Goal: Transaction & Acquisition: Purchase product/service

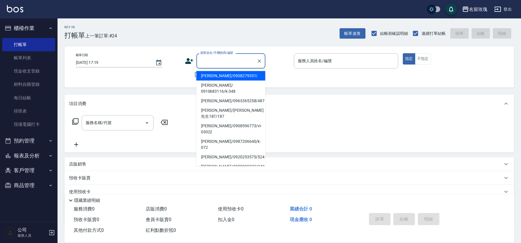
click at [217, 63] on input "顧客姓名/手機號碼/編號" at bounding box center [226, 61] width 55 height 10
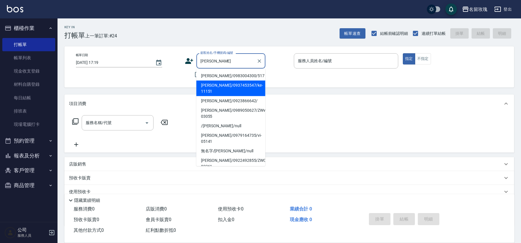
click at [222, 83] on li "[PERSON_NAME]/0937453547/ke-11151" at bounding box center [230, 89] width 69 height 16
type input "[PERSON_NAME]/0937453547/ke-11151"
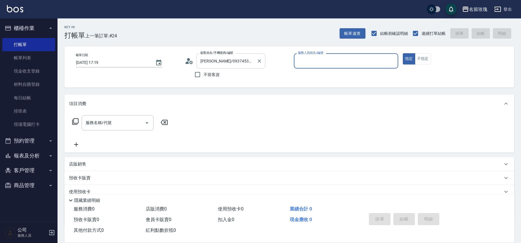
type input "[PERSON_NAME]-5"
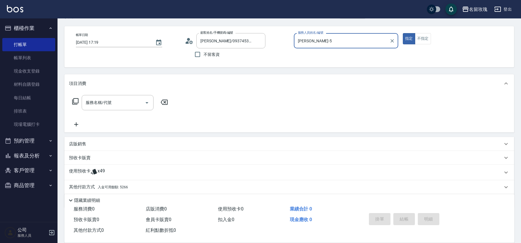
scroll to position [39, 0]
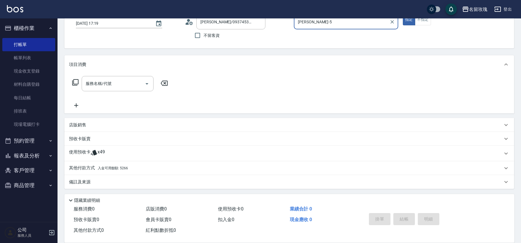
click at [99, 155] on span "x49" at bounding box center [101, 153] width 7 height 9
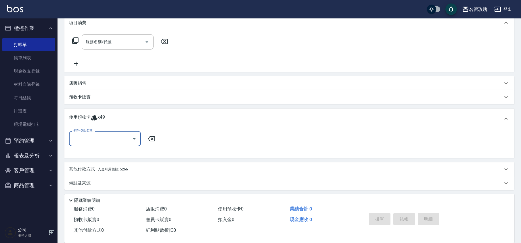
scroll to position [81, 0]
click at [133, 140] on icon "Open" at bounding box center [134, 138] width 7 height 7
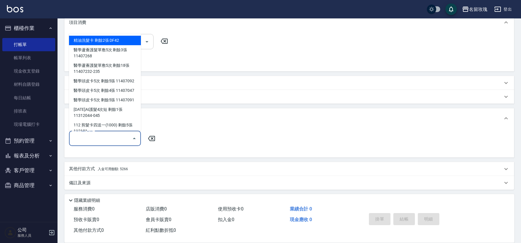
click at [102, 36] on div "精油洗髮卡 剩餘2張 DF42" at bounding box center [105, 40] width 72 height 9
type input "精油洗髮卡 DF42"
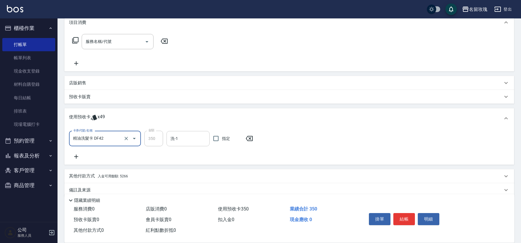
drag, startPoint x: 190, startPoint y: 142, endPoint x: 186, endPoint y: 135, distance: 8.0
click at [190, 142] on input "洗-1" at bounding box center [188, 138] width 38 height 10
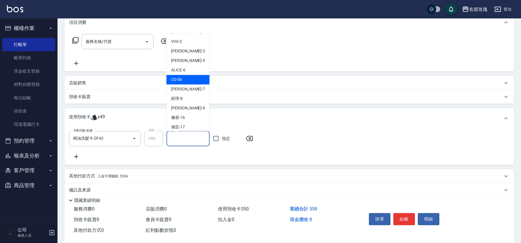
scroll to position [107, 0]
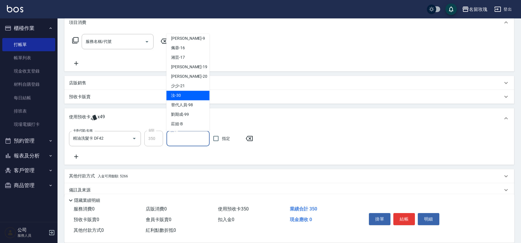
click at [183, 96] on div "汝 -30" at bounding box center [188, 95] width 43 height 9
type input "汝-30"
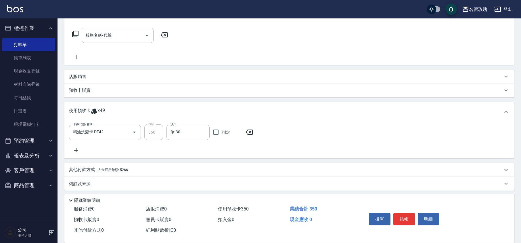
scroll to position [89, 0]
click at [157, 146] on div "卡券代號/名稱 精油洗髮卡 DF42 卡券代號/名稱 金額 350 金額 洗-1 汝-30 洗-1 指定" at bounding box center [289, 137] width 441 height 29
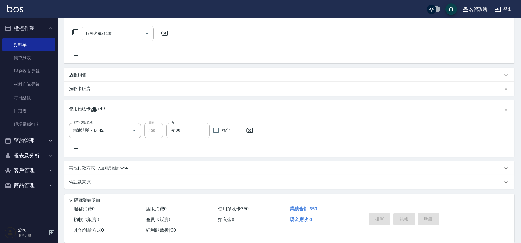
type input "[DATE] 19:04"
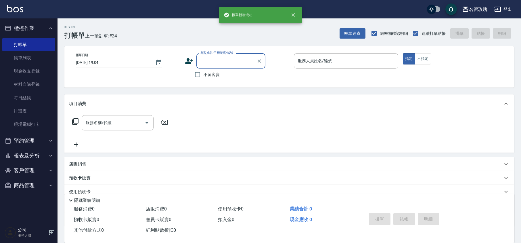
scroll to position [0, 0]
click at [222, 62] on input "顧客姓名/手機號碼/編號" at bounding box center [226, 61] width 55 height 10
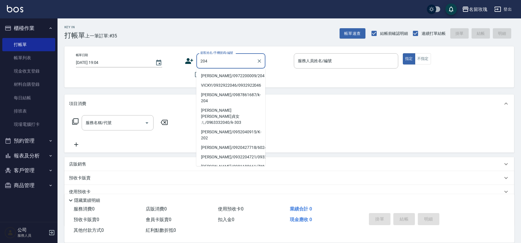
click at [212, 75] on li "[PERSON_NAME]/0972200009/204" at bounding box center [230, 75] width 69 height 9
type input "[PERSON_NAME]/0972200009/204"
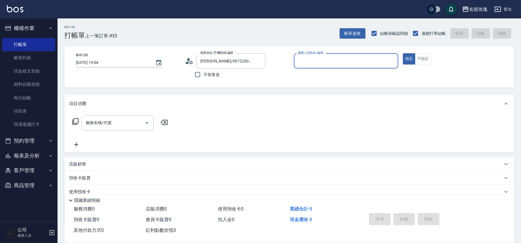
type input "[PERSON_NAME]-5"
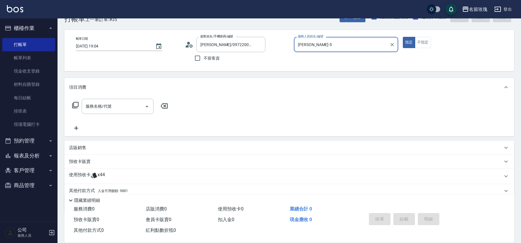
scroll to position [39, 0]
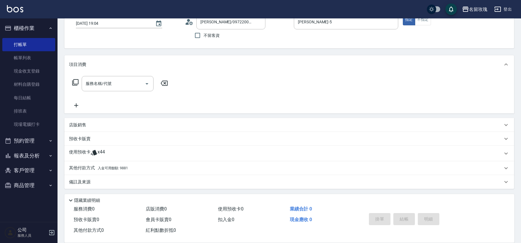
click at [113, 152] on div "使用預收卡 x44" at bounding box center [286, 153] width 434 height 9
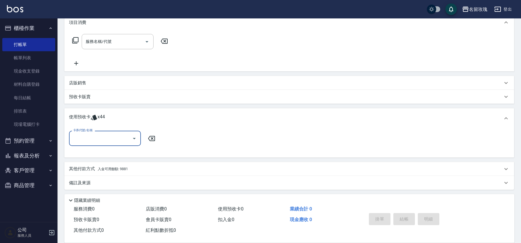
scroll to position [82, 0]
click at [136, 136] on icon "Open" at bounding box center [134, 137] width 7 height 7
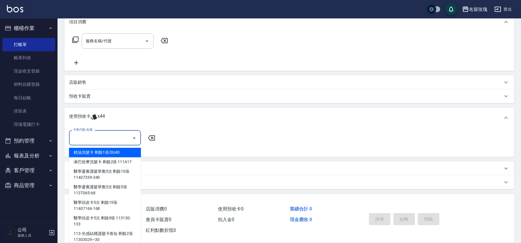
click at [113, 146] on ul "精油洗髮卡 剩餘1張 DG40 淋巴按摩洗髮卡 剩餘2張 111A17 醫學蘆薈護髮單敷5次 剩餘10張 11407339-340 醫學蘆薈護髮單敷5次 剩餘…" at bounding box center [105, 193] width 72 height 97
click at [114, 152] on div "精油洗髮卡 剩餘1張 DG40" at bounding box center [105, 152] width 72 height 9
type input "精油洗髮卡 DG40"
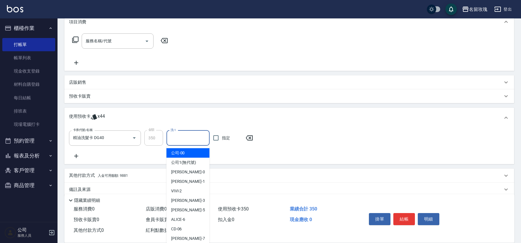
click at [178, 140] on input "洗-1" at bounding box center [188, 138] width 38 height 10
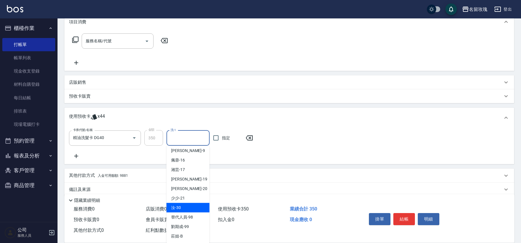
click at [182, 207] on div "汝 -30" at bounding box center [188, 207] width 43 height 9
type input "汝-30"
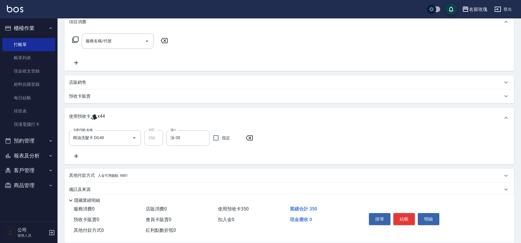
click at [178, 163] on div "卡券代號/名稱 精油洗髮卡 DG40 卡券代號/名稱 金額 350 金額 洗-1 汝-30 洗-1 指定" at bounding box center [289, 146] width 450 height 36
click at [181, 158] on div "卡券代號/名稱 精油洗髮卡 DG40 卡券代號/名稱 金額 350 金額 洗-1 汝-30 洗-1 指定" at bounding box center [289, 144] width 441 height 29
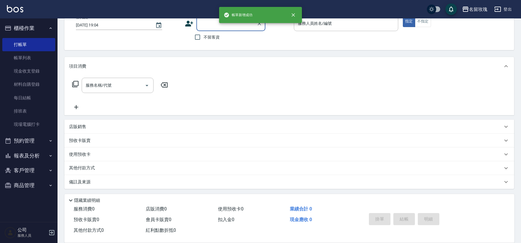
scroll to position [0, 0]
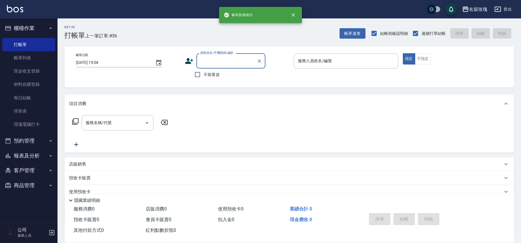
click at [221, 62] on input "顧客姓名/手機號碼/編號" at bounding box center [226, 61] width 55 height 10
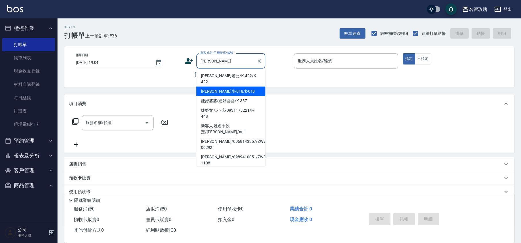
click at [226, 87] on li "[PERSON_NAME]/k-018/k-018" at bounding box center [230, 91] width 69 height 9
type input "[PERSON_NAME]/k-018/k-018"
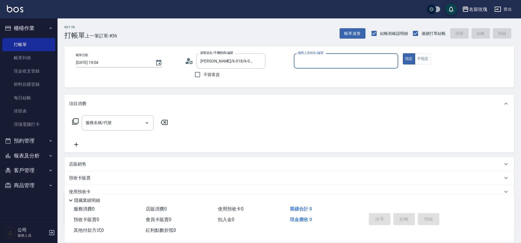
type input "[PERSON_NAME]-5"
click at [191, 62] on icon at bounding box center [189, 61] width 9 height 9
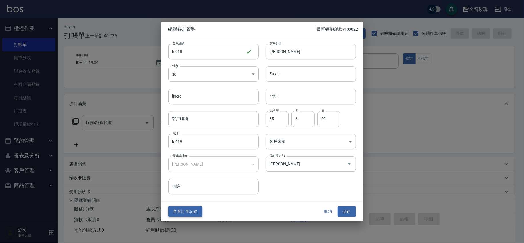
click at [168, 211] on div "查看訂單記錄 取消 儲存" at bounding box center [261, 211] width 201 height 20
click at [172, 211] on button "查看訂單記錄" at bounding box center [185, 211] width 34 height 11
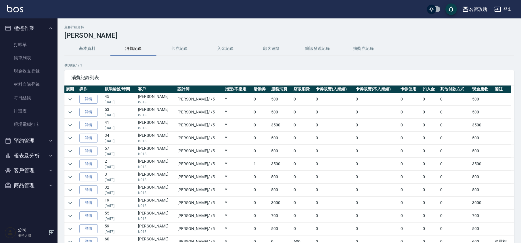
click at [76, 127] on td at bounding box center [71, 125] width 14 height 13
click at [72, 126] on icon "expand row" at bounding box center [70, 125] width 7 height 7
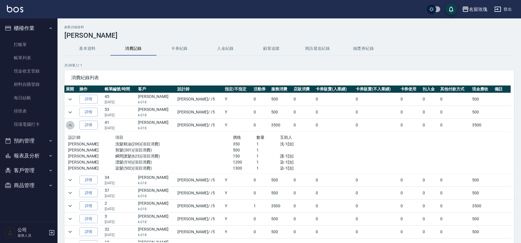
click at [72, 126] on icon "expand row" at bounding box center [70, 125] width 7 height 7
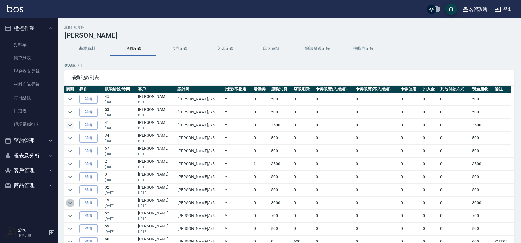
click at [70, 204] on icon "expand row" at bounding box center [69, 203] width 3 height 2
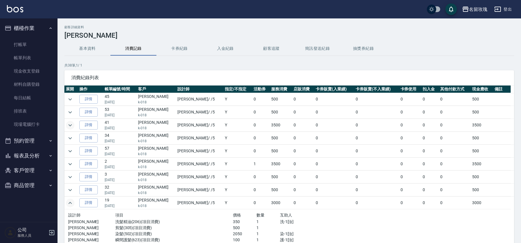
click at [70, 205] on icon "expand row" at bounding box center [70, 202] width 7 height 7
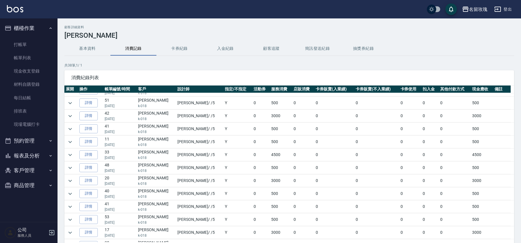
scroll to position [268, 0]
click at [72, 158] on icon "expand row" at bounding box center [70, 154] width 7 height 7
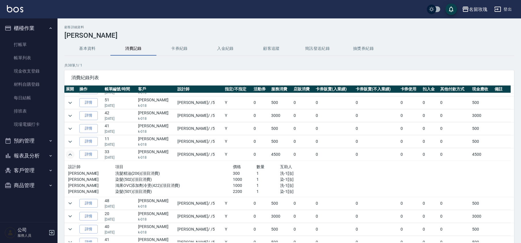
click at [72, 158] on icon "expand row" at bounding box center [70, 154] width 7 height 7
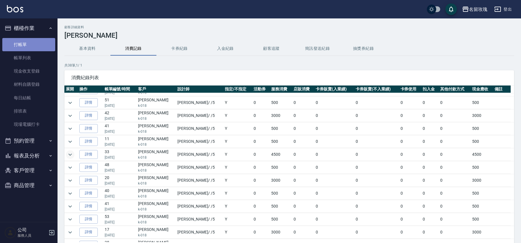
click at [29, 42] on link "打帳單" at bounding box center [28, 44] width 53 height 13
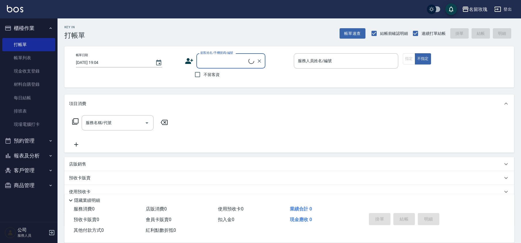
click at [224, 44] on div "Key In 打帳單 帳單速查 結帳前確認明細 連續打單結帳 掛單 結帳 明細 帳單日期 [DATE] 19:04 顧客姓名/手機號碼/編號 顧客姓名/手機號…" at bounding box center [290, 149] width 464 height 262
click at [217, 72] on span "不留客資" at bounding box center [212, 75] width 16 height 6
click at [204, 72] on input "不留客資" at bounding box center [198, 74] width 12 height 12
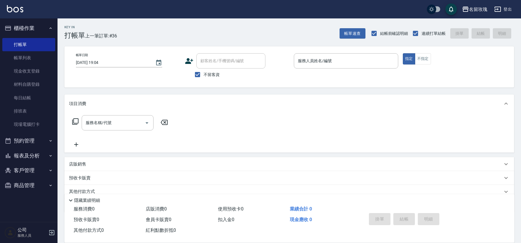
click at [211, 73] on span "不留客資" at bounding box center [212, 75] width 16 height 6
click at [204, 73] on input "不留客資" at bounding box center [198, 74] width 12 height 12
checkbox input "false"
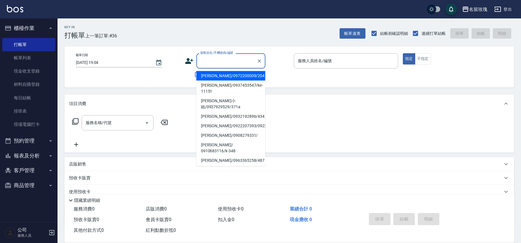
click at [208, 58] on input "顧客姓名/手機號碼/編號" at bounding box center [226, 61] width 55 height 10
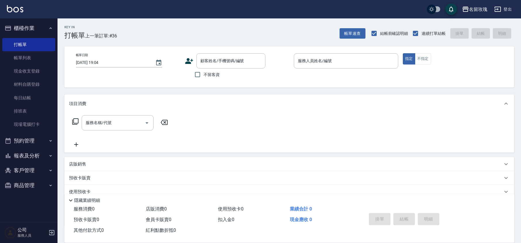
click at [232, 40] on div "Key In 打帳單 上一筆訂單:#36 帳單速查 結帳前確認明細 連續打單結帳 掛單 結帳 明細 帳單日期 [DATE] 19:04 顧客姓名/手機號碼/編…" at bounding box center [290, 149] width 464 height 262
click at [36, 25] on button "櫃檯作業" at bounding box center [28, 28] width 53 height 15
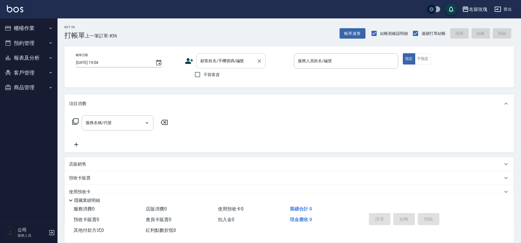
click at [229, 63] on input "顧客姓名/手機號碼/編號" at bounding box center [226, 61] width 55 height 10
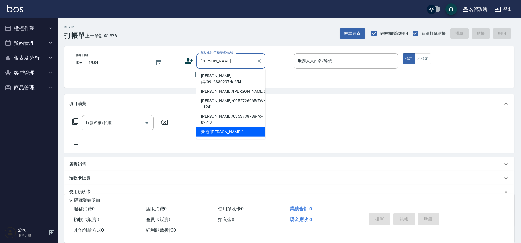
click at [209, 74] on li "[PERSON_NAME]媽/0916880297/k-654" at bounding box center [230, 79] width 69 height 16
type input "[PERSON_NAME]媽/0916880297/k-654"
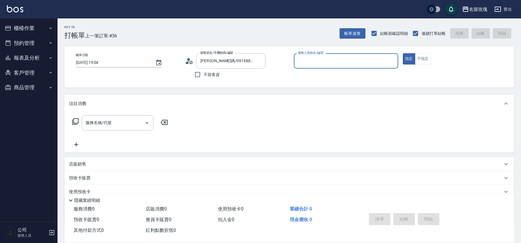
type input "[PERSON_NAME]-5"
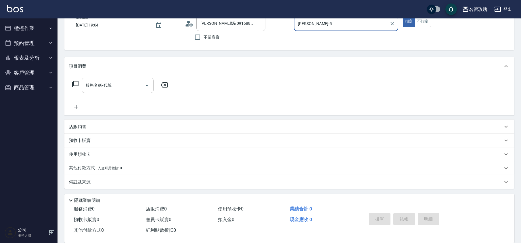
click at [78, 138] on p "預收卡販賣" at bounding box center [80, 141] width 22 height 6
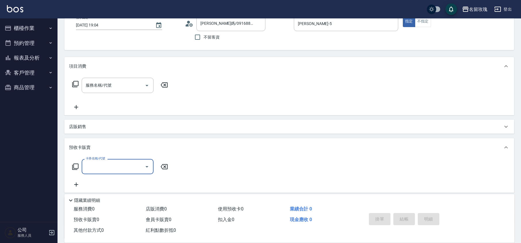
scroll to position [0, 0]
click at [75, 164] on icon at bounding box center [75, 166] width 7 height 7
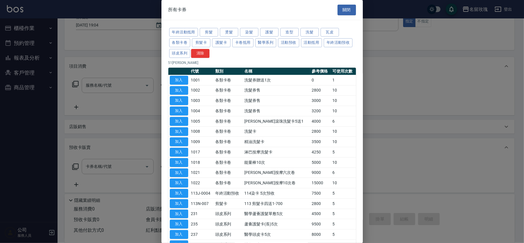
click at [76, 167] on div at bounding box center [262, 121] width 524 height 243
click at [177, 43] on button "各類卡卷" at bounding box center [179, 42] width 21 height 9
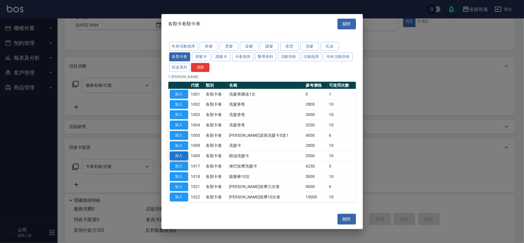
click at [177, 155] on button "加入" at bounding box center [179, 155] width 18 height 9
type input "精油洗髮卡(1009)"
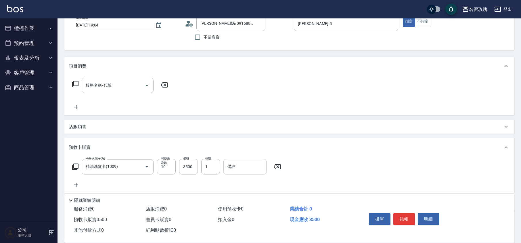
click at [246, 172] on input "備註" at bounding box center [245, 167] width 43 height 16
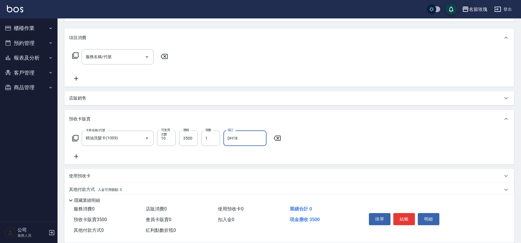
scroll to position [87, 0]
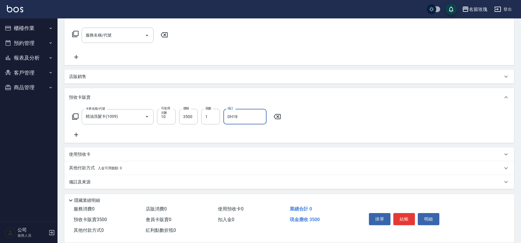
type input "DH18"
click at [183, 138] on div "卡券名稱/代號 精油洗髮卡(1009) 卡券名稱/代號 可使用次數 10 可使用次數 價格 3500 價格 張數 1 張數 備註 DH18 備註" at bounding box center [289, 123] width 441 height 29
type input "[DATE] 19:32"
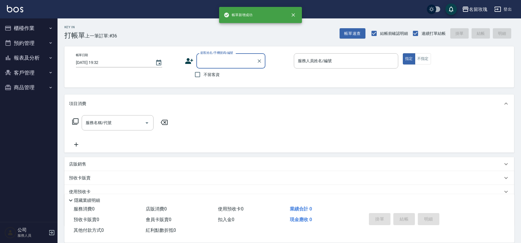
scroll to position [0, 0]
click at [216, 54] on label "顧客姓名/手機號碼/編號" at bounding box center [217, 53] width 33 height 4
click at [216, 56] on input "顧客姓名/手機號碼/編號" at bounding box center [226, 61] width 55 height 10
click at [215, 60] on input "顧客姓名/手機號碼/編號" at bounding box center [226, 61] width 55 height 10
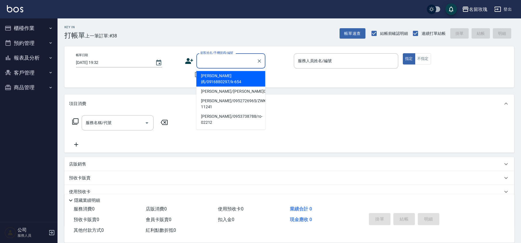
click at [207, 75] on li "[PERSON_NAME]媽/0916880297/k-654" at bounding box center [230, 79] width 69 height 16
type input "[PERSON_NAME]媽/0916880297/k-654"
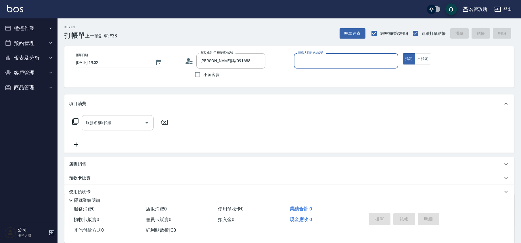
type input "[PERSON_NAME]-5"
click at [74, 121] on icon at bounding box center [75, 121] width 7 height 7
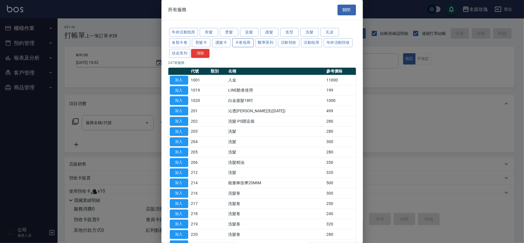
click at [244, 42] on button "卡卷抵用" at bounding box center [242, 42] width 21 height 9
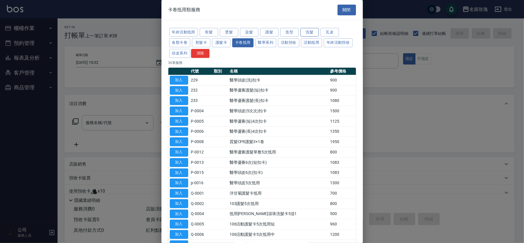
click at [306, 29] on button "洗髮" at bounding box center [309, 32] width 18 height 9
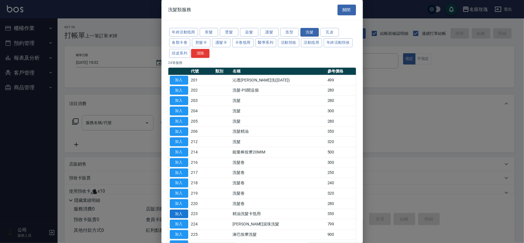
click at [174, 215] on button "加入" at bounding box center [179, 213] width 18 height 9
type input "精油洗髮卡抵用(223)"
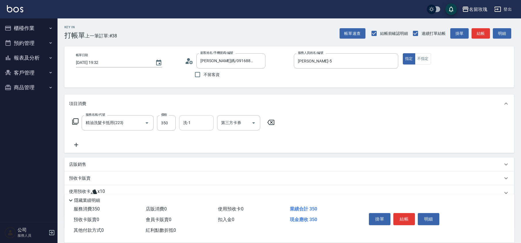
click at [194, 116] on div "洗-1" at bounding box center [196, 122] width 35 height 15
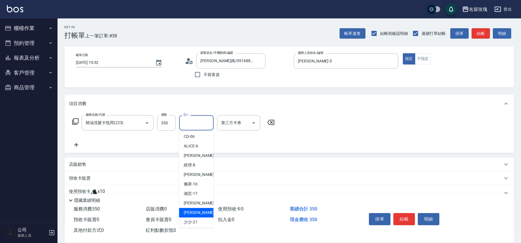
scroll to position [113, 0]
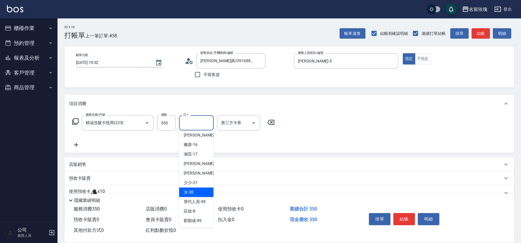
click at [196, 194] on div "汝 -30" at bounding box center [196, 191] width 35 height 9
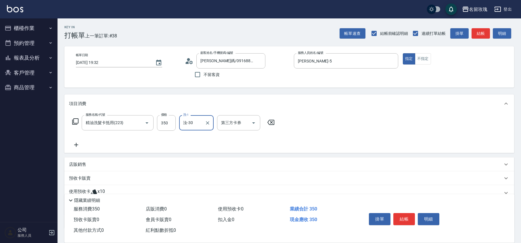
type input "汝-30"
click at [231, 79] on div "不留客資" at bounding box center [225, 74] width 81 height 12
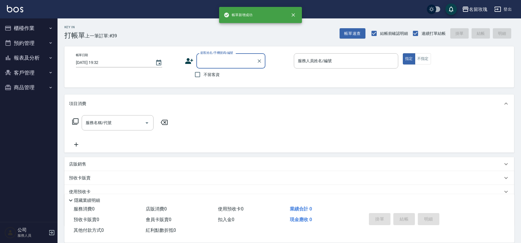
scroll to position [0, 0]
click at [224, 67] on div "顧客姓名/手機號碼/編號" at bounding box center [230, 60] width 69 height 15
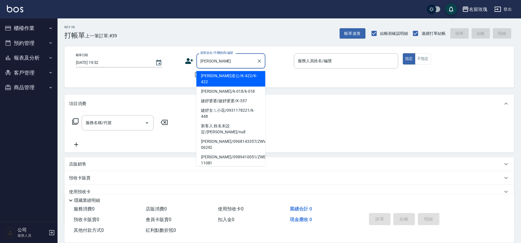
click at [234, 87] on li "[PERSON_NAME]/k-018/k-018" at bounding box center [230, 91] width 69 height 9
type input "[PERSON_NAME]/k-018/k-018"
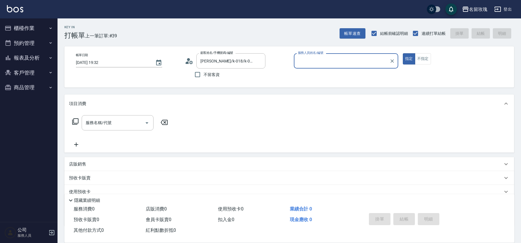
type input "[PERSON_NAME]-5"
click at [110, 121] on div "服務名稱/代號 服務名稱/代號" at bounding box center [118, 122] width 72 height 15
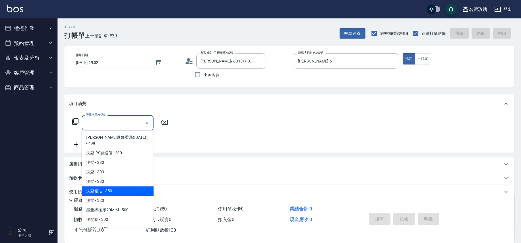
click at [115, 186] on span "洗髮精油 - 350" at bounding box center [118, 190] width 72 height 9
type input "洗髮精油(206)"
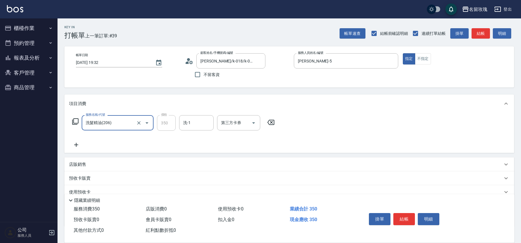
click at [189, 125] on input "洗-1" at bounding box center [196, 123] width 29 height 10
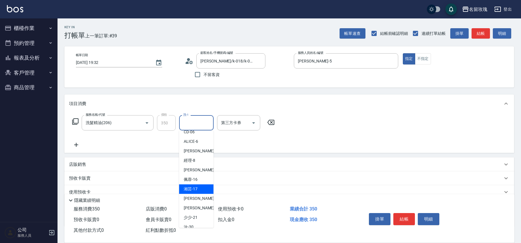
scroll to position [113, 0]
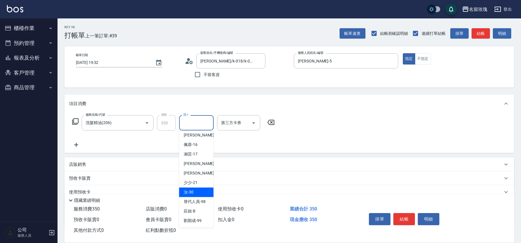
click at [200, 189] on div "汝 -30" at bounding box center [196, 191] width 35 height 9
type input "汝-30"
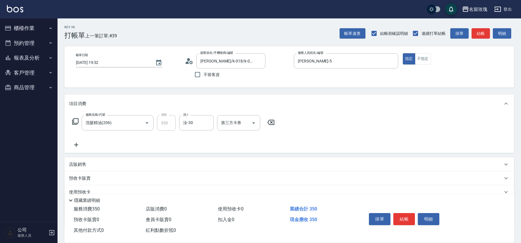
click at [75, 123] on icon at bounding box center [75, 121] width 7 height 7
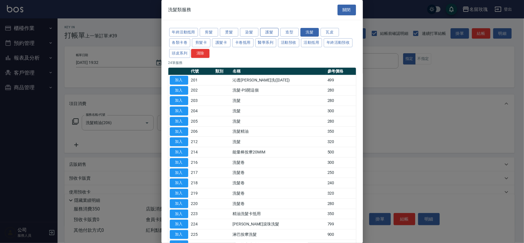
click at [266, 33] on button "護髮" at bounding box center [269, 32] width 18 height 9
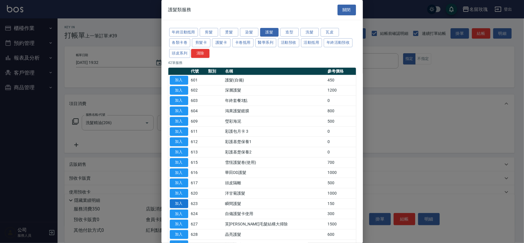
click at [182, 204] on button "加入" at bounding box center [179, 203] width 18 height 9
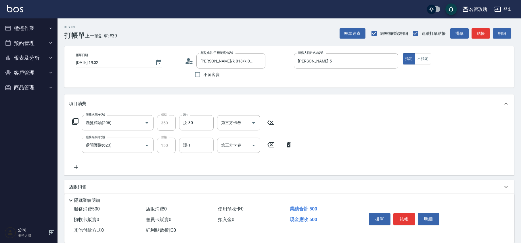
click at [197, 145] on input "護-1" at bounding box center [196, 145] width 29 height 10
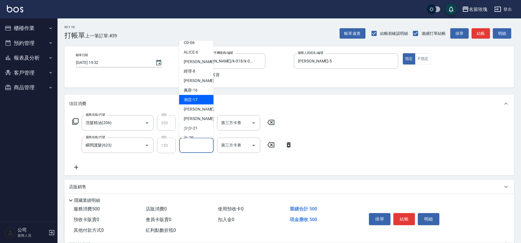
scroll to position [113, 0]
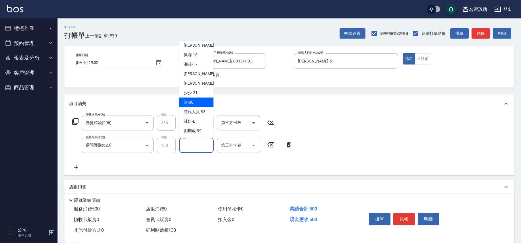
drag, startPoint x: 182, startPoint y: 102, endPoint x: 176, endPoint y: 101, distance: 6.0
click at [182, 101] on div "汝 -30" at bounding box center [196, 102] width 35 height 9
type input "汝-30"
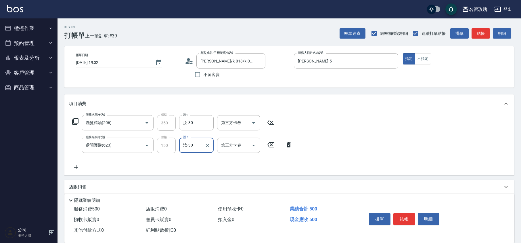
click at [79, 120] on div "服務名稱/代號 洗髮精油(206) 服務名稱/代號 價格 350 價格 洗-1 汝-30 洗-1 第三方卡券 第三方卡券" at bounding box center [173, 123] width 209 height 16
click at [68, 120] on div "服務名稱/代號 洗髮精油(206) 服務名稱/代號 價格 350 價格 洗-1 汝-30 洗-1 第三方卡券 第三方卡券 服務名稱/代號 瞬間護髮(623) …" at bounding box center [289, 144] width 450 height 62
click at [75, 121] on icon at bounding box center [75, 121] width 7 height 7
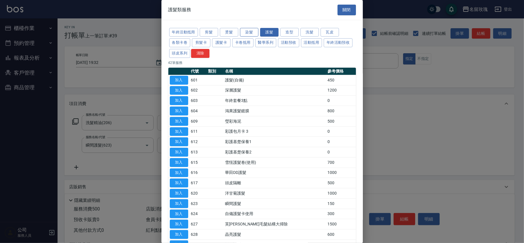
click at [244, 30] on button "染髮" at bounding box center [249, 32] width 18 height 9
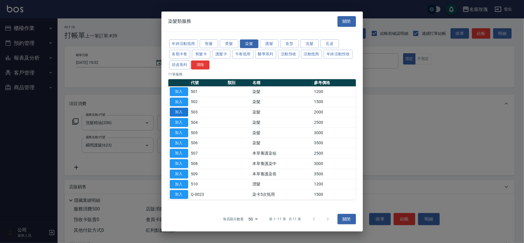
click at [184, 108] on button "加入" at bounding box center [179, 112] width 18 height 9
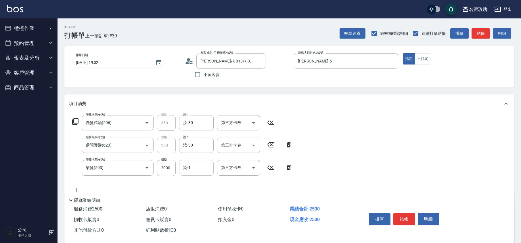
click at [195, 169] on input "染-1" at bounding box center [196, 168] width 29 height 10
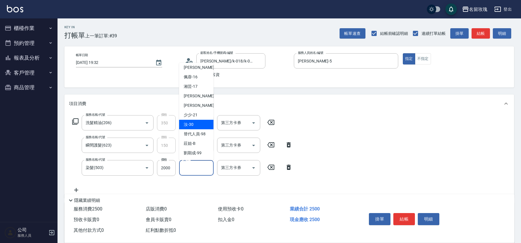
click at [195, 127] on div "汝 -30" at bounding box center [196, 124] width 35 height 9
type input "汝-30"
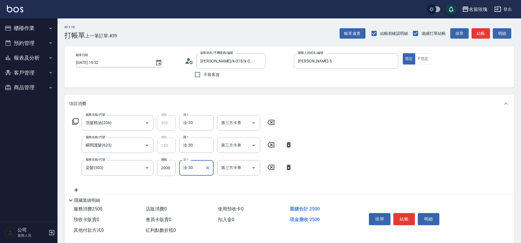
click at [74, 121] on icon at bounding box center [75, 121] width 7 height 7
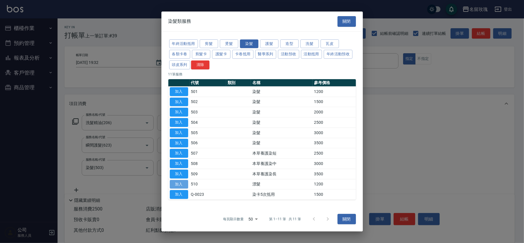
click at [176, 185] on button "加入" at bounding box center [179, 184] width 18 height 9
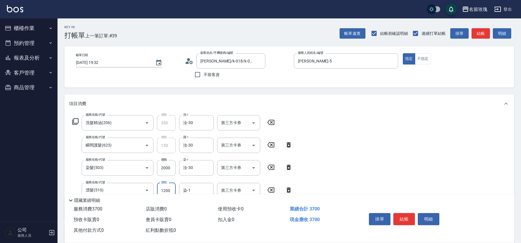
click at [169, 187] on input "1200" at bounding box center [166, 191] width 19 height 16
type input "1000"
type input "汝-30"
click at [172, 173] on input "2000" at bounding box center [166, 168] width 19 height 16
click at [168, 166] on input "2000" at bounding box center [166, 168] width 19 height 16
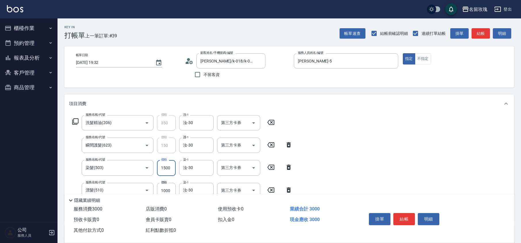
type input "1500"
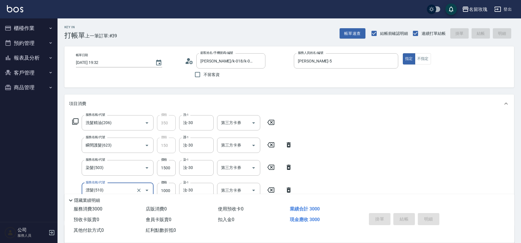
type input "[DATE] 19:33"
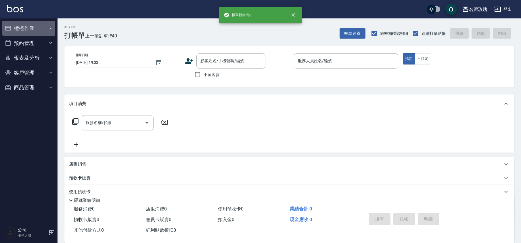
click at [32, 23] on button "櫃檯作業" at bounding box center [28, 28] width 53 height 15
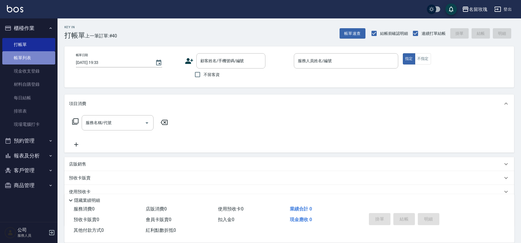
click at [9, 60] on link "帳單列表" at bounding box center [28, 57] width 53 height 13
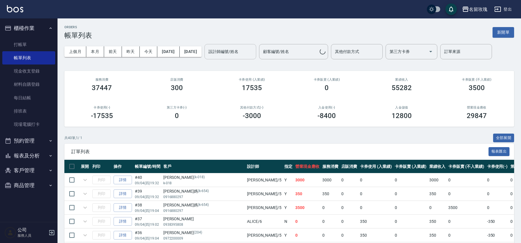
click at [234, 51] on input "設計師編號/姓名" at bounding box center [230, 52] width 47 height 10
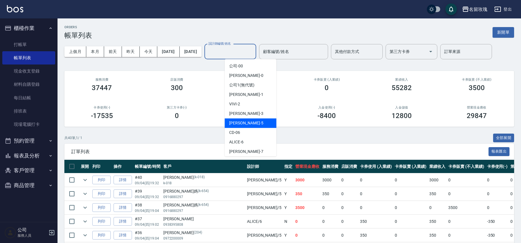
click at [241, 120] on div "[PERSON_NAME] -5" at bounding box center [251, 122] width 52 height 9
type input "[PERSON_NAME]-5"
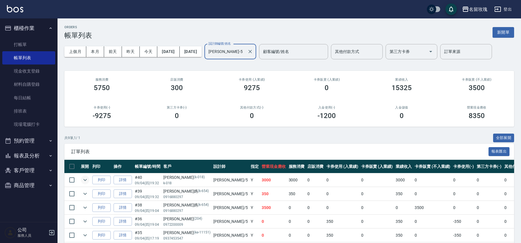
click at [85, 180] on icon "expand row" at bounding box center [85, 179] width 7 height 7
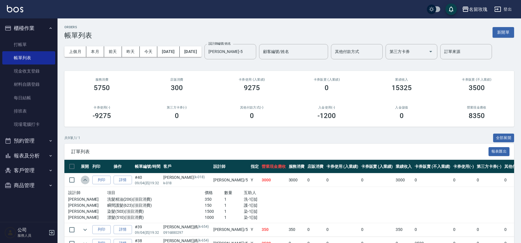
click at [82, 181] on icon "expand row" at bounding box center [85, 179] width 7 height 7
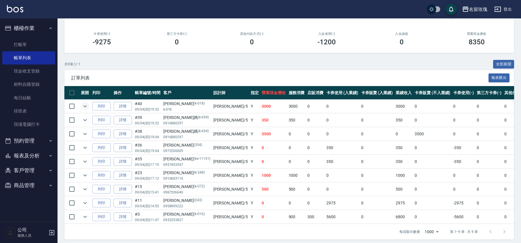
scroll to position [77, 0]
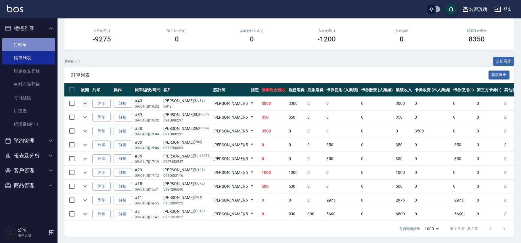
click at [33, 45] on link "打帳單" at bounding box center [28, 44] width 53 height 13
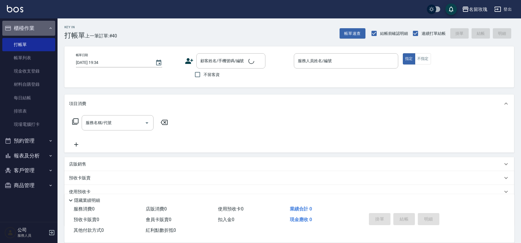
click at [27, 29] on button "櫃檯作業" at bounding box center [28, 28] width 53 height 15
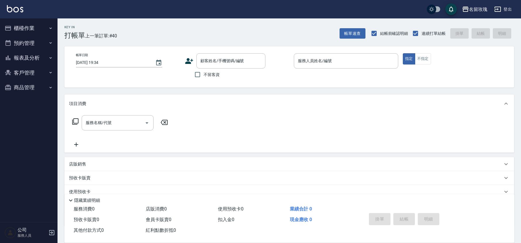
click at [11, 65] on button "客戶管理" at bounding box center [28, 72] width 53 height 15
click at [19, 71] on button "客戶管理" at bounding box center [28, 72] width 53 height 15
click at [120, 44] on div "Key In 打帳單 上一筆訂單:#40 帳單速查 結帳前確認明細 連續打單結帳 掛單 結帳 明細 帳單日期 [DATE] 19:34 顧客姓名/手機號碼/編…" at bounding box center [290, 149] width 464 height 262
click at [37, 26] on button "櫃檯作業" at bounding box center [28, 28] width 53 height 15
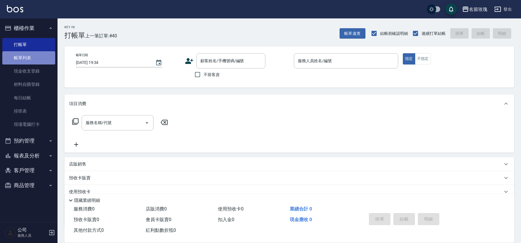
click at [32, 58] on link "帳單列表" at bounding box center [28, 57] width 53 height 13
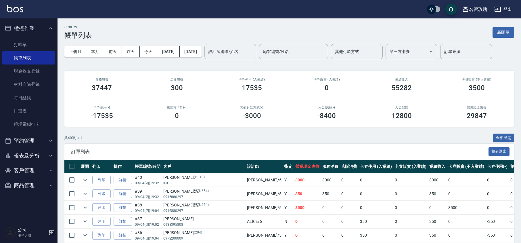
click at [237, 57] on div "設計師編號/姓名" at bounding box center [231, 51] width 52 height 15
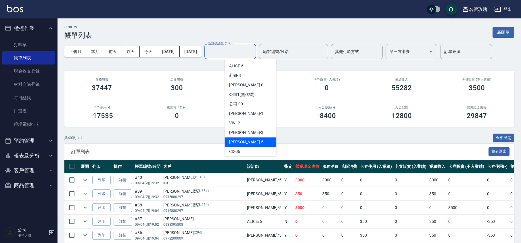
click at [253, 139] on div "[PERSON_NAME] -5" at bounding box center [251, 141] width 52 height 9
type input "[PERSON_NAME]-5"
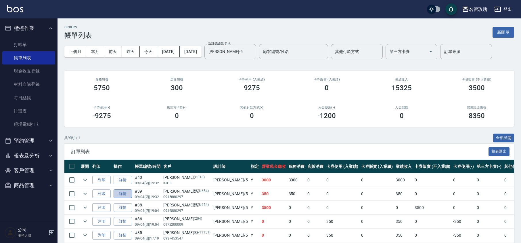
click at [121, 193] on link "詳情" at bounding box center [123, 193] width 18 height 9
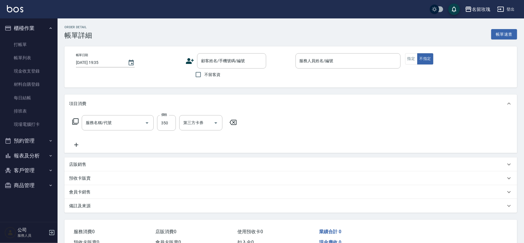
type input "精油洗髮卡抵用(223)"
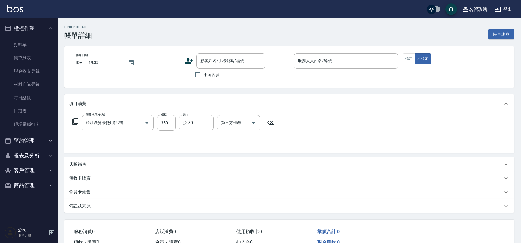
type input "[DATE] 19:32"
type input "[PERSON_NAME]-5"
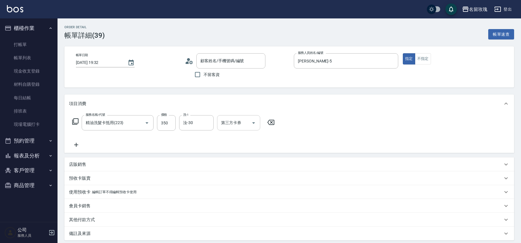
type input "[PERSON_NAME]媽/0916880297/k-654"
click at [257, 123] on icon "Open" at bounding box center [253, 122] width 7 height 7
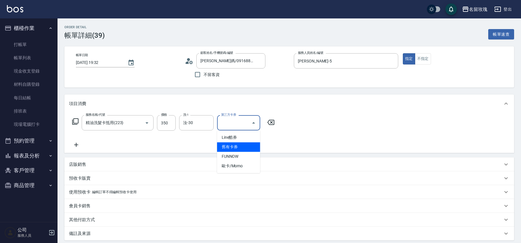
click at [243, 144] on span "舊有卡券" at bounding box center [238, 146] width 43 height 9
type input "舊有卡券"
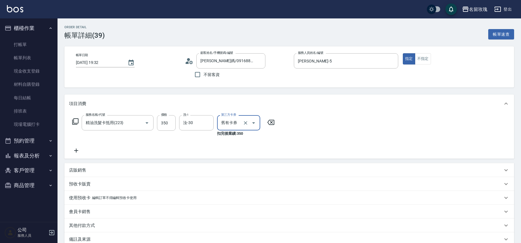
drag, startPoint x: 256, startPoint y: 144, endPoint x: 258, endPoint y: 146, distance: 3.1
click at [257, 145] on div "服務名稱/代號 精油洗髮卡抵用(223) 服務名稱/代號 價格 350 價格 洗-1 汝-30 洗-1 第三方卡券 舊有卡券 第三方卡券 扣完後業績: 350" at bounding box center [173, 134] width 209 height 39
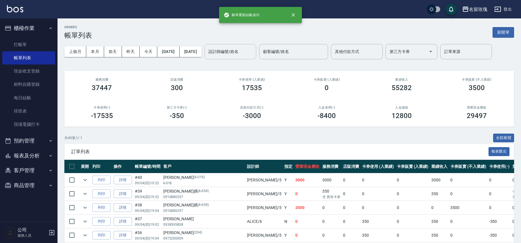
click at [254, 48] on input "設計師編號/姓名" at bounding box center [230, 52] width 47 height 10
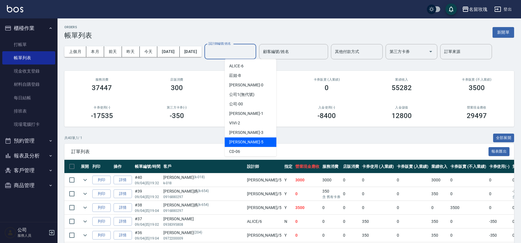
click at [249, 144] on div "[PERSON_NAME] -5" at bounding box center [251, 141] width 52 height 9
type input "[PERSON_NAME]-5"
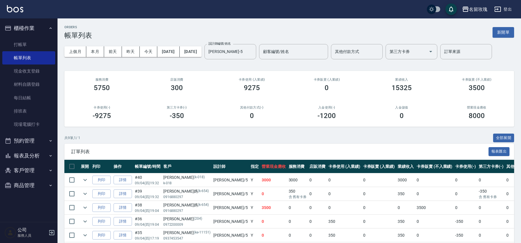
click at [265, 67] on div "ORDERS 帳單列表 新開單 上個月 本月 [DATE] [DATE] [DATE] [DATE] [DATE] 設計師編號/姓名 [PERSON_NAME…" at bounding box center [290, 168] width 464 height 301
click at [9, 43] on link "打帳單" at bounding box center [28, 44] width 53 height 13
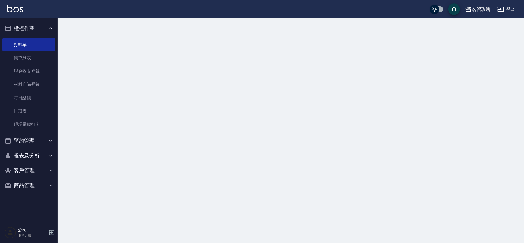
click at [16, 23] on button "櫃檯作業" at bounding box center [28, 28] width 53 height 15
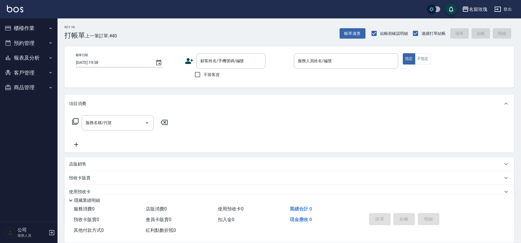
click at [40, 54] on button "報表及分析" at bounding box center [28, 57] width 53 height 15
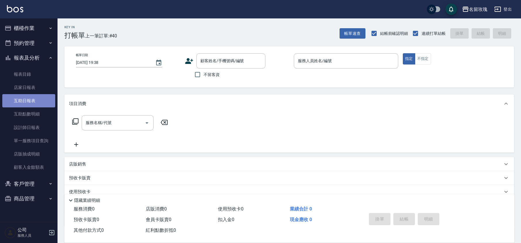
click at [39, 102] on link "互助日報表" at bounding box center [28, 100] width 53 height 13
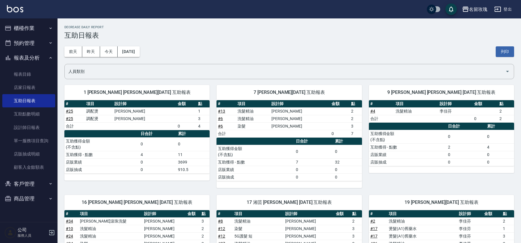
click at [192, 56] on div "[DATE] [DATE] [DATE] [DATE] 列印" at bounding box center [289, 51] width 450 height 24
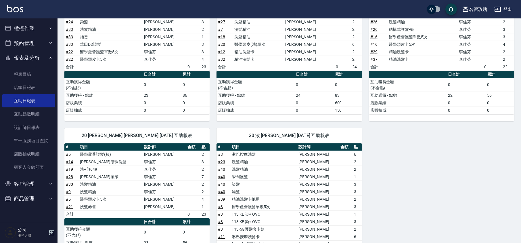
scroll to position [268, 0]
